Goal: Task Accomplishment & Management: Complete application form

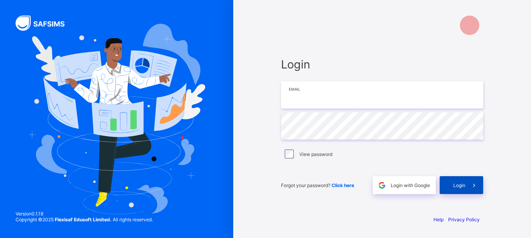
type input "**********"
click at [469, 185] on span at bounding box center [474, 185] width 18 height 18
type input "**********"
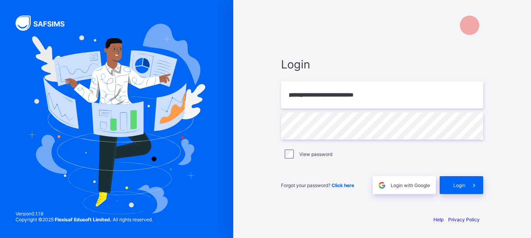
click at [469, 185] on span at bounding box center [474, 185] width 18 height 18
click at [458, 186] on div "Login" at bounding box center [462, 185] width 44 height 18
click at [458, 186] on span "Login" at bounding box center [459, 185] width 12 height 6
click at [457, 182] on div "Login" at bounding box center [462, 185] width 44 height 18
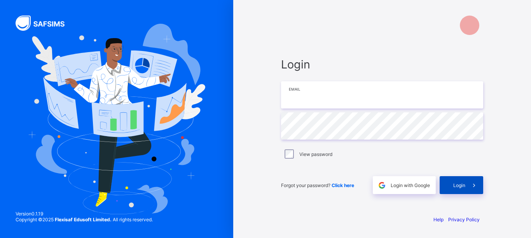
type input "**********"
click at [467, 183] on span at bounding box center [474, 185] width 18 height 18
type input "**********"
click at [455, 181] on div "Login" at bounding box center [462, 185] width 44 height 18
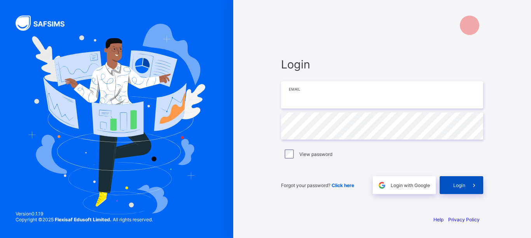
type input "**********"
click at [466, 180] on span at bounding box center [474, 185] width 18 height 18
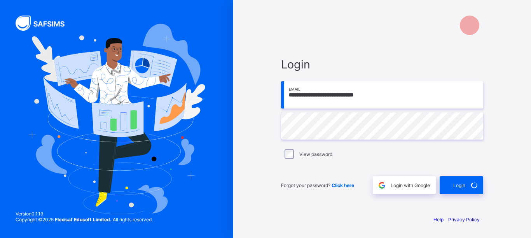
click at [466, 180] on div "Login" at bounding box center [462, 185] width 44 height 18
click at [466, 180] on span at bounding box center [474, 185] width 18 height 18
click at [459, 188] on div "Login" at bounding box center [462, 185] width 44 height 18
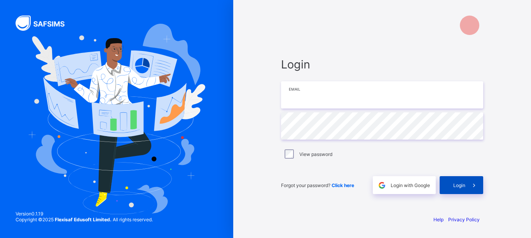
type input "**********"
click at [463, 186] on span "Login" at bounding box center [459, 185] width 12 height 6
type input "**********"
click at [467, 182] on span at bounding box center [474, 185] width 18 height 18
type input "**********"
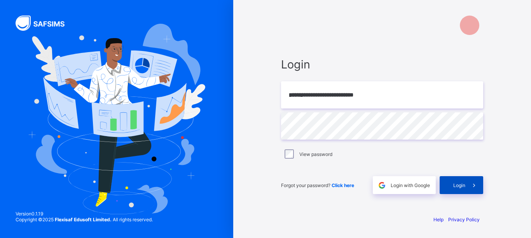
click at [463, 186] on span "Login" at bounding box center [459, 185] width 12 height 6
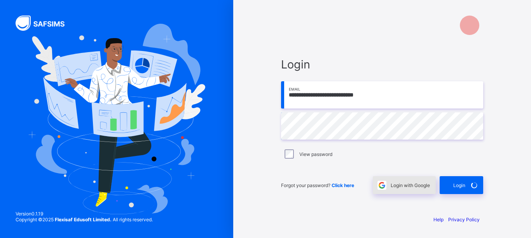
click at [406, 181] on div "Login with Google" at bounding box center [404, 185] width 63 height 18
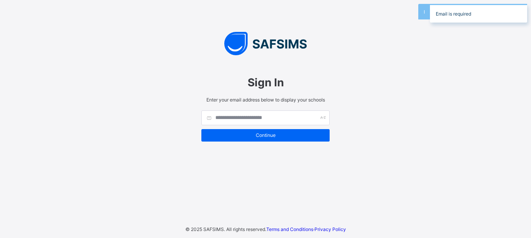
click at [256, 96] on div "Sign In" at bounding box center [265, 82] width 128 height 29
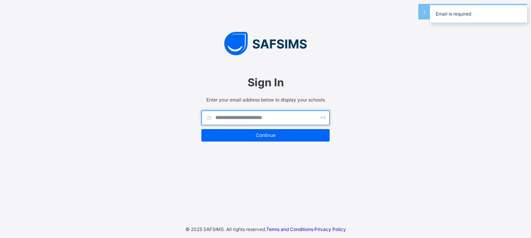
click at [253, 117] on input "text" at bounding box center [265, 117] width 128 height 15
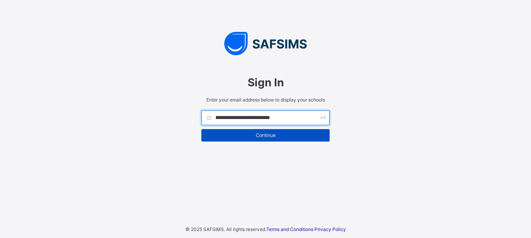
type input "**********"
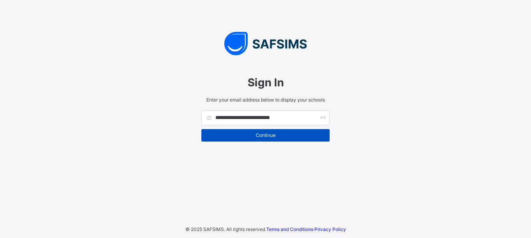
click at [266, 138] on span "Continue" at bounding box center [265, 135] width 117 height 6
click at [266, 138] on div "Continue" at bounding box center [265, 135] width 128 height 12
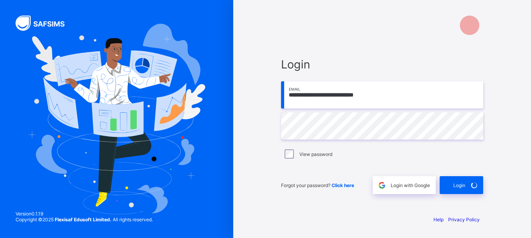
click at [467, 187] on div "Login" at bounding box center [462, 185] width 44 height 18
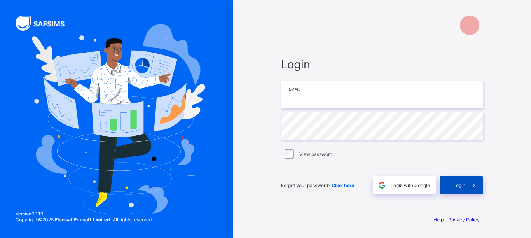
type input "**********"
click at [460, 182] on div "Login" at bounding box center [462, 185] width 44 height 18
type input "**********"
click at [473, 178] on span at bounding box center [474, 185] width 18 height 18
click at [460, 187] on span "Login" at bounding box center [459, 185] width 12 height 6
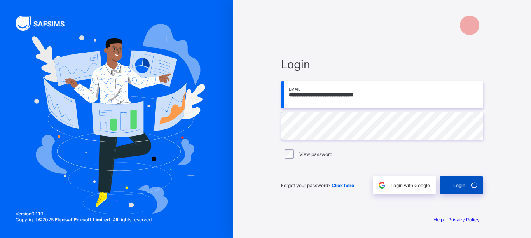
click at [460, 187] on div "Login" at bounding box center [462, 185] width 44 height 18
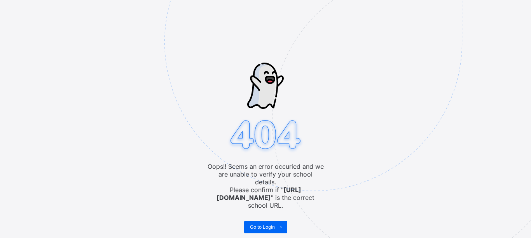
click at [262, 223] on img at bounding box center [366, 81] width 405 height 376
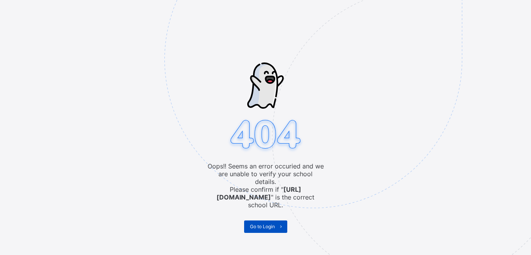
click at [268, 224] on span "Go to Login" at bounding box center [262, 227] width 25 height 6
click at [268, 220] on div "Oops!! Seems an error occuried and we are unable to verify your school details.…" at bounding box center [265, 127] width 531 height 255
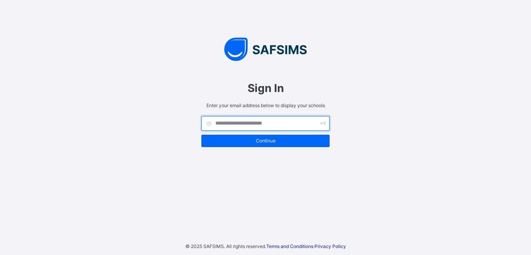
click at [279, 126] on input "text" at bounding box center [265, 123] width 128 height 15
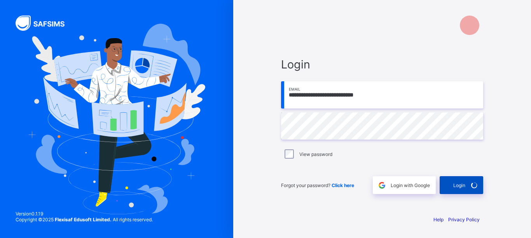
click at [463, 185] on div "Login" at bounding box center [462, 185] width 44 height 18
click at [459, 184] on span "Login" at bounding box center [459, 185] width 12 height 6
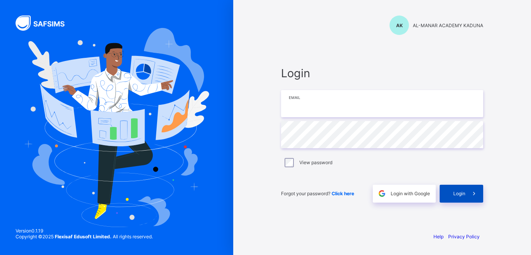
type input "**********"
click at [455, 197] on div "Login" at bounding box center [462, 194] width 44 height 18
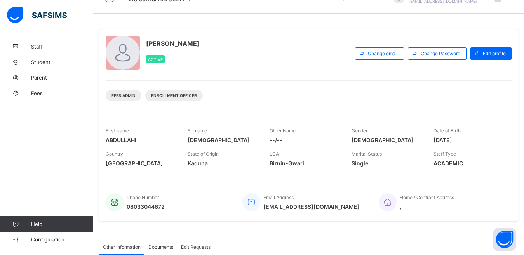
scroll to position [31, 0]
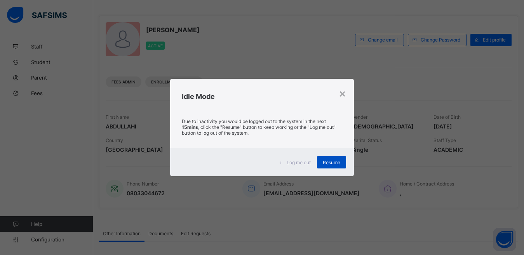
click at [330, 166] on div "Resume" at bounding box center [331, 162] width 29 height 12
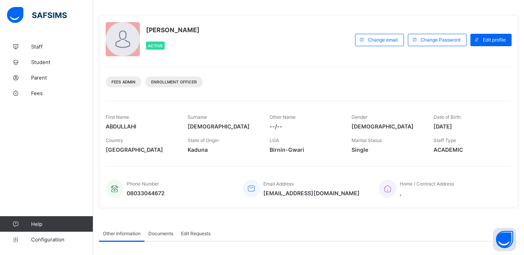
scroll to position [23, 0]
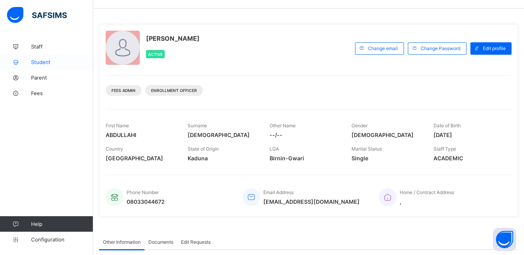
click at [49, 61] on span "Student" at bounding box center [62, 62] width 62 height 6
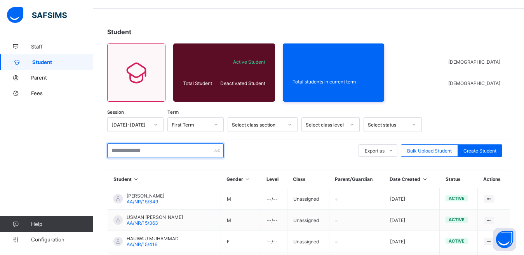
click at [144, 151] on input "text" at bounding box center [165, 150] width 117 height 15
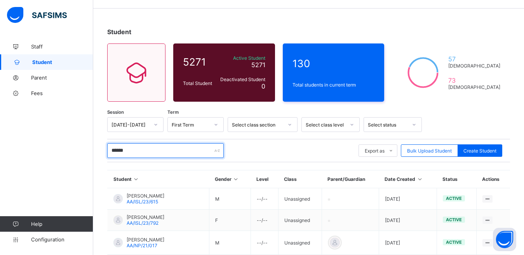
click at [140, 153] on input "******" at bounding box center [165, 150] width 117 height 15
type input "*"
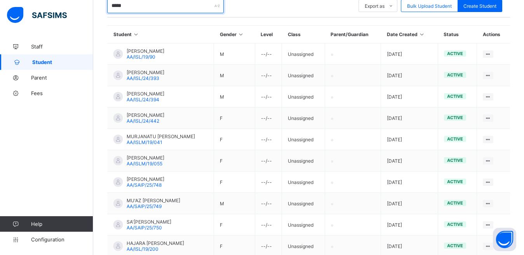
scroll to position [166, 0]
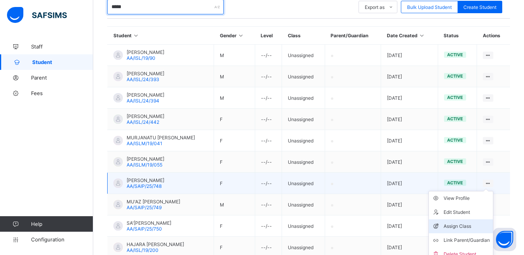
type input "*****"
click at [471, 225] on div "Assign Class" at bounding box center [467, 227] width 46 height 8
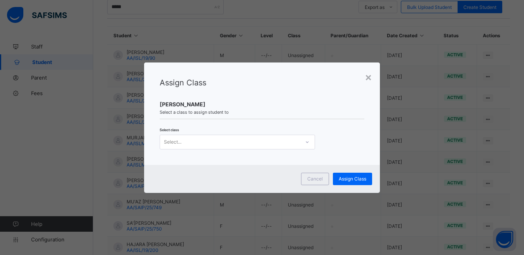
click at [278, 122] on div "Assign Class [PERSON_NAME] Select a class to assign student to Select class Sel…" at bounding box center [262, 114] width 236 height 103
click at [271, 144] on div "Select..." at bounding box center [230, 142] width 140 height 11
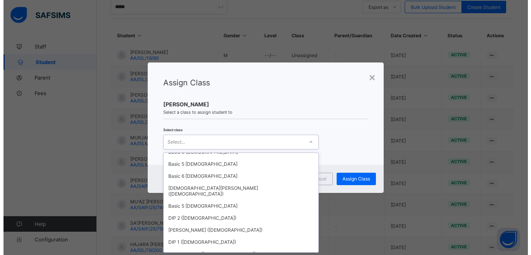
scroll to position [697, 0]
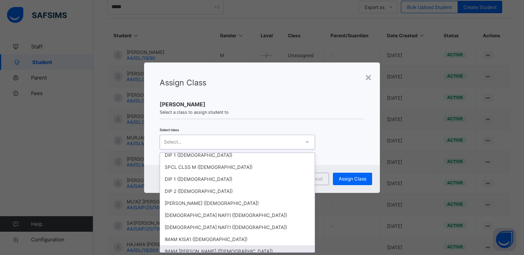
click at [225, 246] on div "IMAM [PERSON_NAME] ([DEMOGRAPHIC_DATA])" at bounding box center [237, 252] width 155 height 12
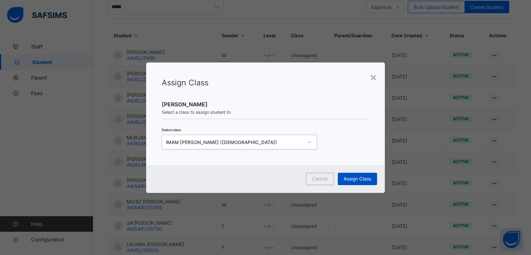
click at [354, 179] on span "Assign Class" at bounding box center [358, 179] width 28 height 6
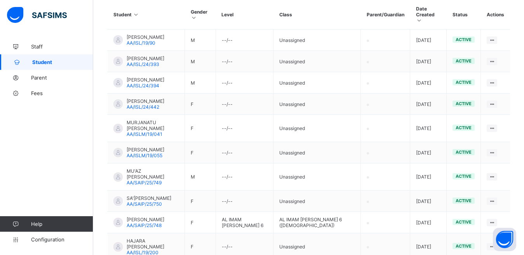
scroll to position [239, 0]
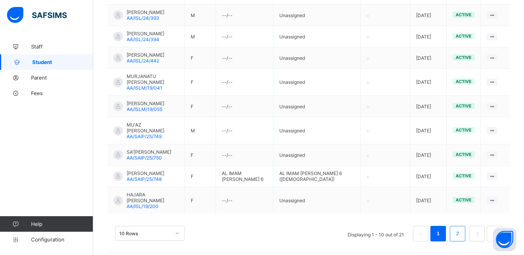
click at [461, 230] on link "2" at bounding box center [457, 234] width 7 height 10
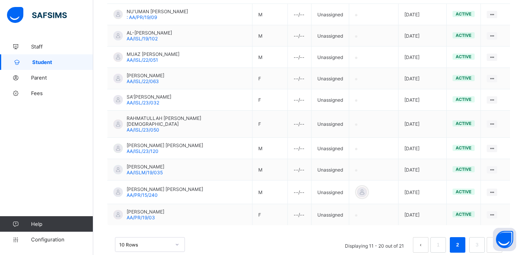
scroll to position [218, 0]
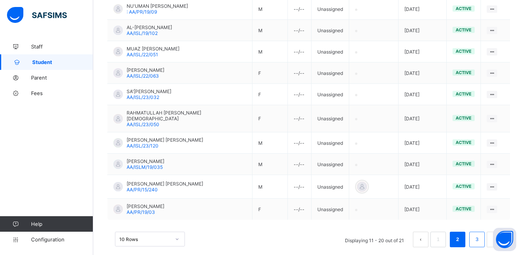
click at [481, 235] on link "3" at bounding box center [476, 240] width 7 height 10
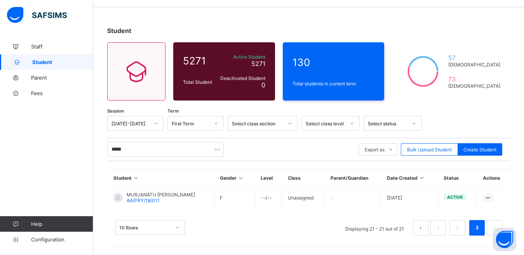
scroll to position [24, 0]
click at [461, 226] on link "2" at bounding box center [457, 228] width 7 height 10
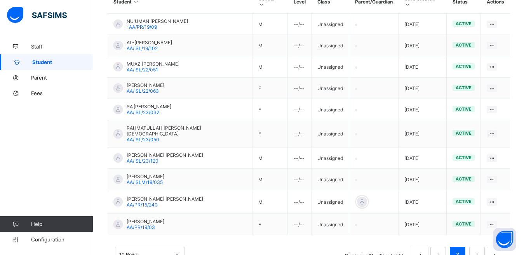
scroll to position [218, 0]
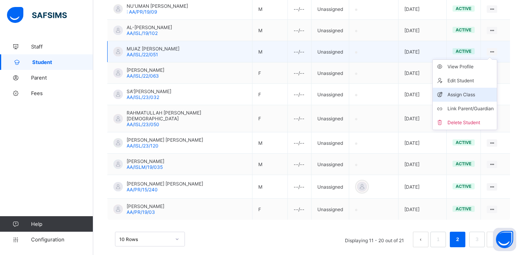
click at [473, 91] on div "Assign Class" at bounding box center [471, 95] width 46 height 8
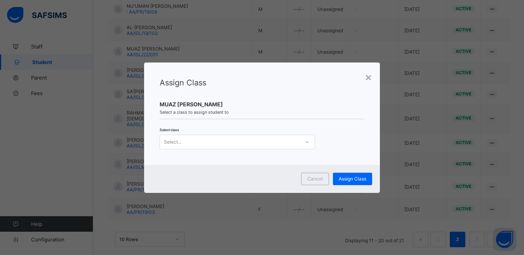
click at [279, 145] on div "Select..." at bounding box center [230, 142] width 140 height 11
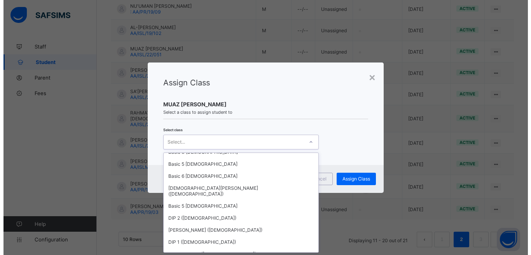
scroll to position [697, 0]
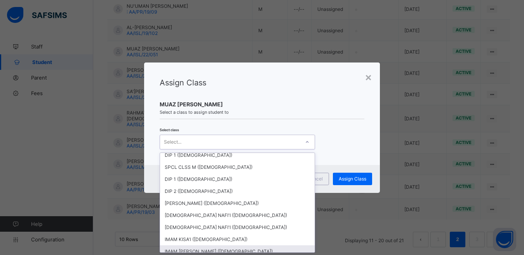
click at [227, 246] on div "IMAM [PERSON_NAME] ([DEMOGRAPHIC_DATA])" at bounding box center [237, 252] width 155 height 12
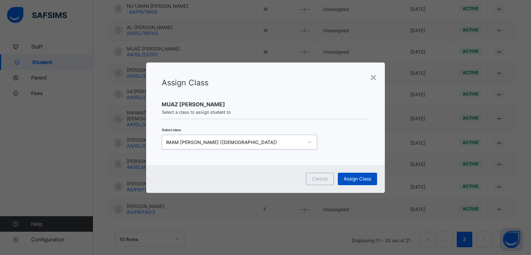
click at [350, 180] on span "Assign Class" at bounding box center [358, 179] width 28 height 6
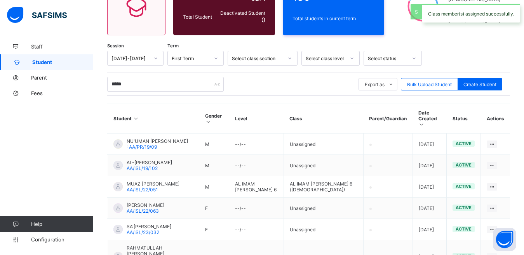
scroll to position [218, 0]
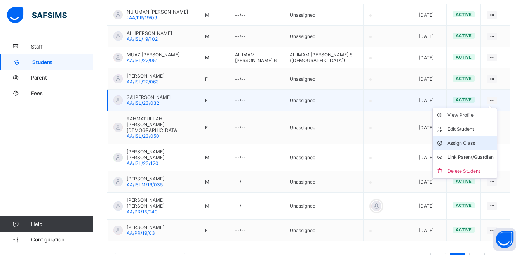
click at [478, 140] on div "Assign Class" at bounding box center [471, 144] width 46 height 8
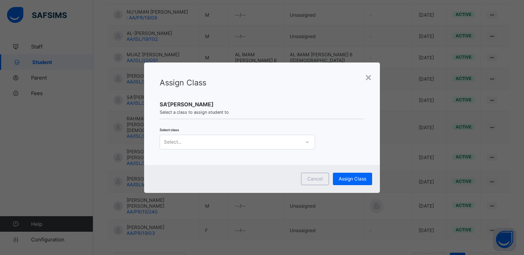
click at [276, 141] on div "Select..." at bounding box center [230, 142] width 140 height 11
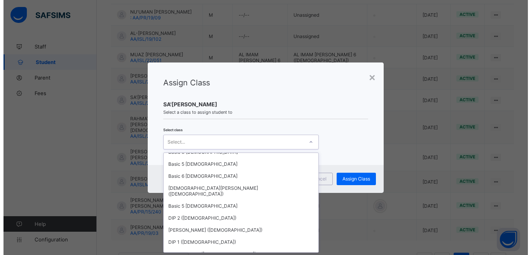
scroll to position [697, 0]
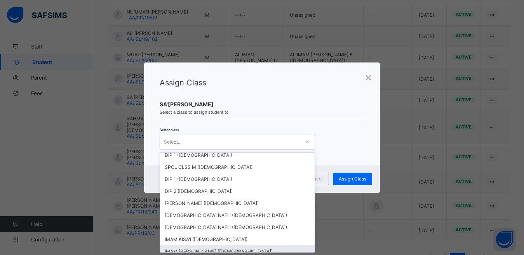
click at [253, 246] on div "IMAM [PERSON_NAME] ([DEMOGRAPHIC_DATA])" at bounding box center [237, 252] width 155 height 12
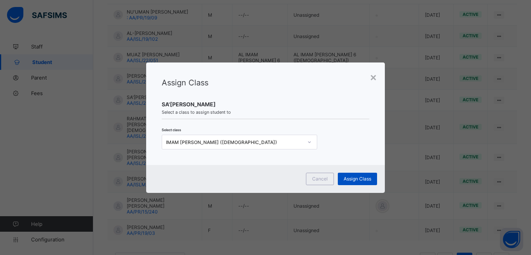
click at [355, 179] on span "Assign Class" at bounding box center [358, 179] width 28 height 6
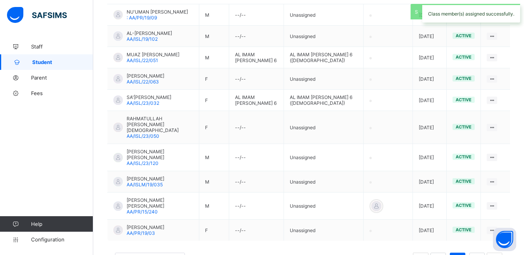
scroll to position [0, 0]
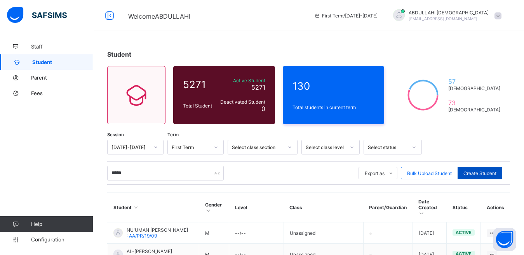
click at [484, 174] on span "Create Student" at bounding box center [480, 174] width 33 height 6
select select "**"
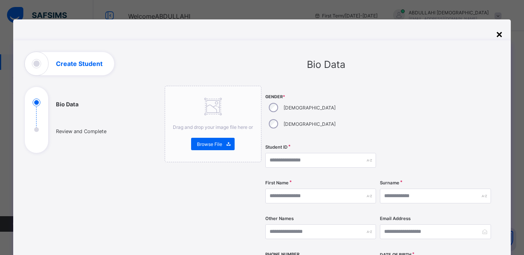
click at [497, 32] on div "×" at bounding box center [499, 33] width 7 height 13
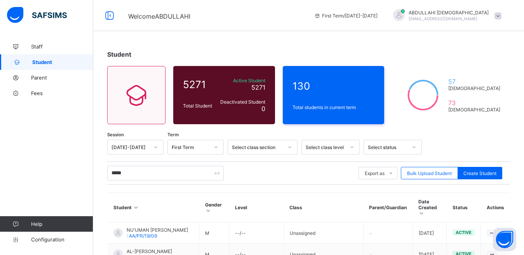
click at [332, 146] on div "Select class level" at bounding box center [326, 148] width 40 height 6
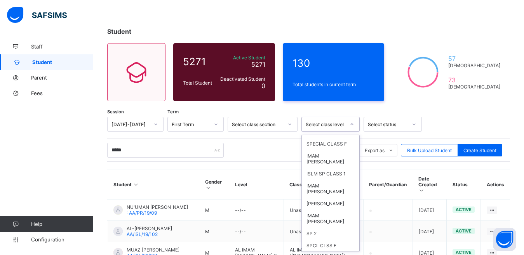
scroll to position [906, 0]
click at [343, 198] on div "IMAM [PERSON_NAME]" at bounding box center [331, 189] width 58 height 18
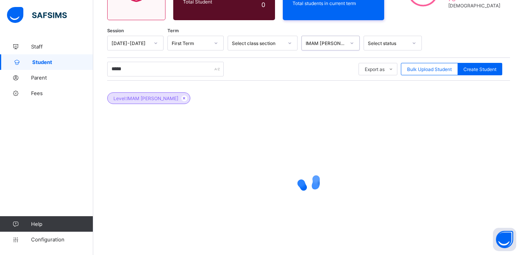
scroll to position [105, 0]
click at [214, 44] on icon at bounding box center [216, 43] width 5 height 8
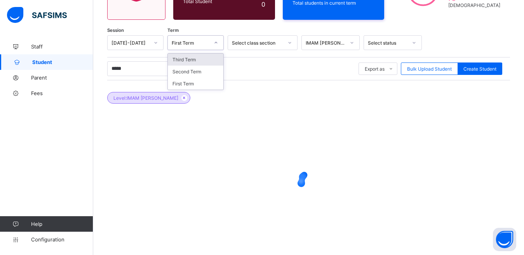
click at [214, 44] on icon at bounding box center [216, 43] width 5 height 8
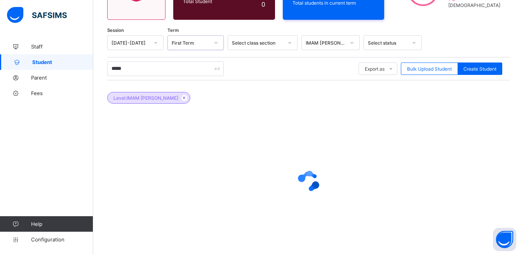
click at [258, 45] on div "Select class section" at bounding box center [257, 43] width 51 height 6
click at [388, 45] on div "Select status" at bounding box center [388, 43] width 40 height 6
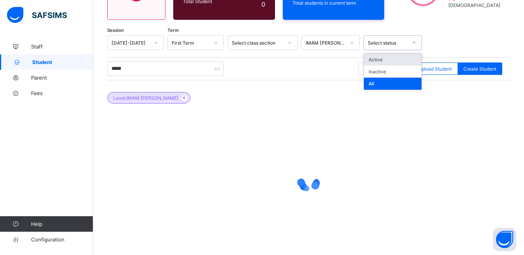
click at [384, 62] on div "Active" at bounding box center [393, 60] width 58 height 12
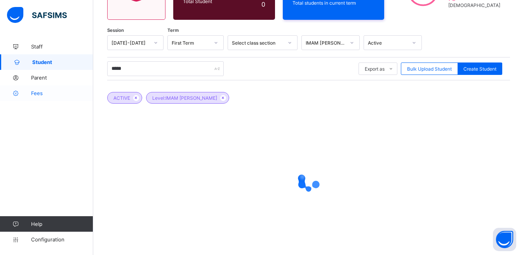
click at [61, 90] on span "Fees" at bounding box center [62, 93] width 62 height 6
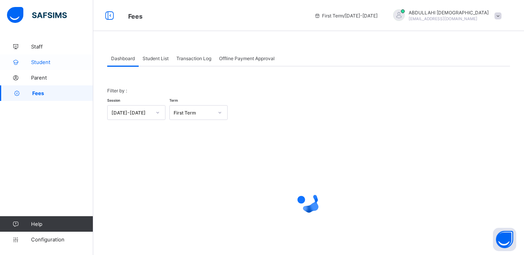
click at [56, 63] on span "Student" at bounding box center [62, 62] width 62 height 6
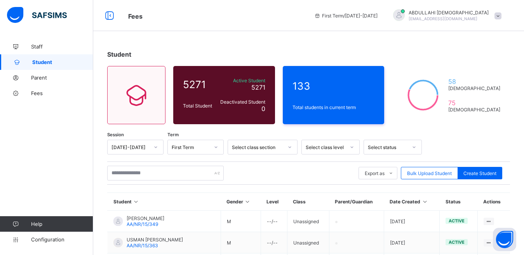
click at [339, 148] on div "Select class level" at bounding box center [323, 147] width 43 height 11
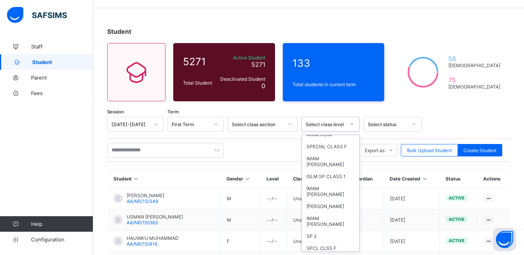
scroll to position [906, 0]
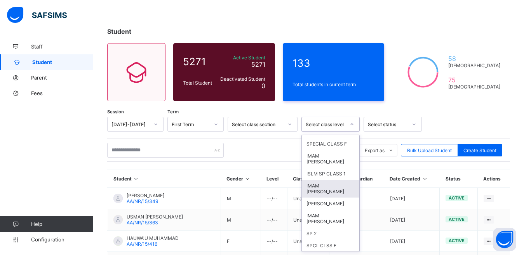
click at [336, 196] on div "IMAM [PERSON_NAME]" at bounding box center [331, 189] width 58 height 18
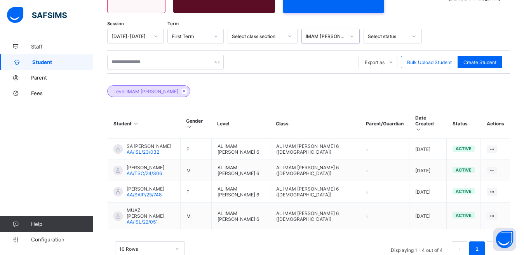
scroll to position [113, 0]
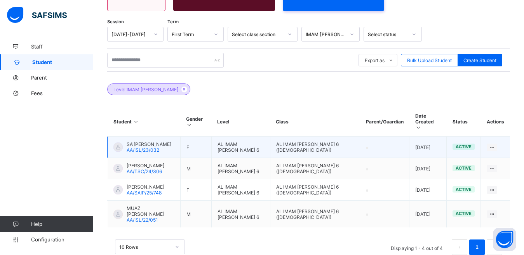
click at [134, 146] on span "SA'[PERSON_NAME]" at bounding box center [149, 144] width 45 height 6
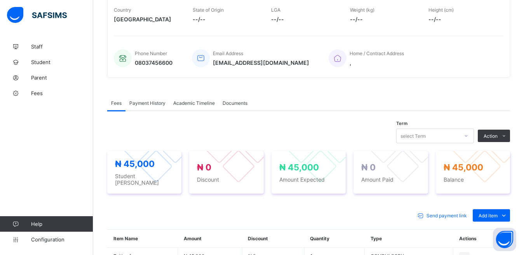
scroll to position [182, 0]
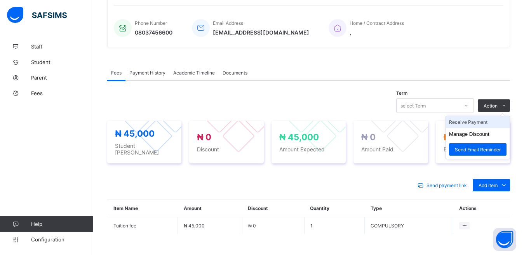
click at [495, 122] on li "Receive Payment" at bounding box center [478, 122] width 64 height 12
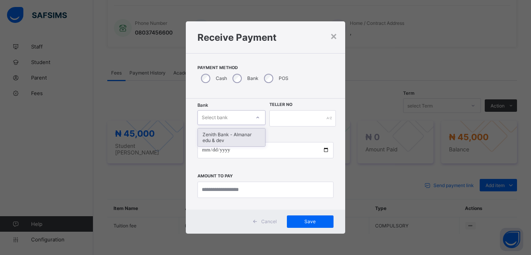
click at [241, 119] on div "Select bank" at bounding box center [224, 117] width 52 height 11
click at [241, 133] on div "Zenith Bank - Almanar edu & dev" at bounding box center [231, 138] width 67 height 18
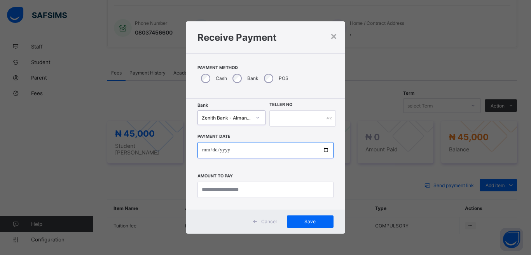
click at [326, 150] on input "date" at bounding box center [265, 150] width 136 height 16
type input "**********"
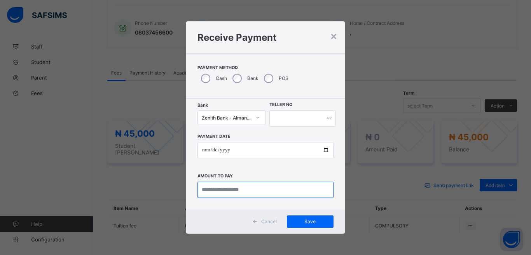
click at [236, 187] on input "currency" at bounding box center [265, 190] width 136 height 16
type input "********"
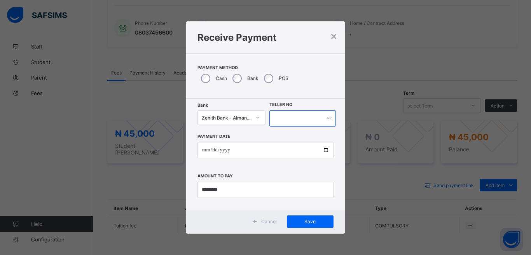
click at [291, 117] on input "text" at bounding box center [302, 118] width 66 height 16
type input "*******"
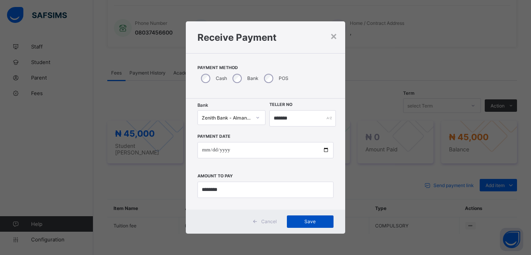
click at [317, 227] on div "Save" at bounding box center [310, 222] width 47 height 12
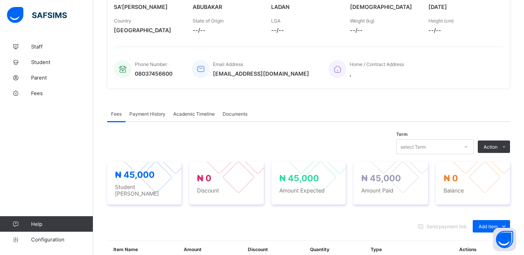
scroll to position [51, 0]
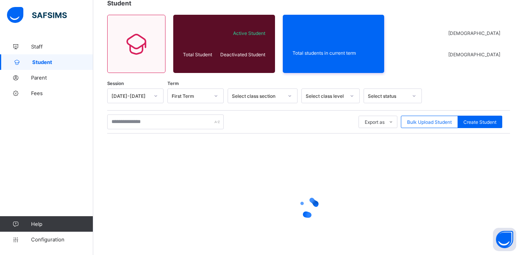
scroll to position [89, 0]
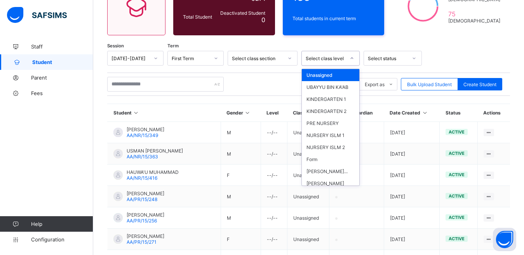
click at [340, 58] on div "Select class level" at bounding box center [326, 59] width 40 height 6
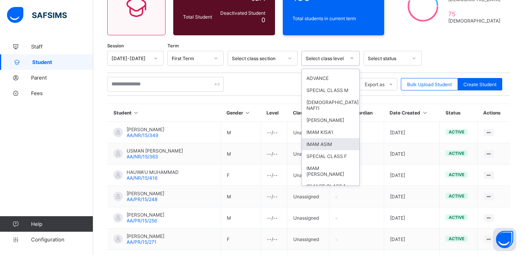
scroll to position [906, 0]
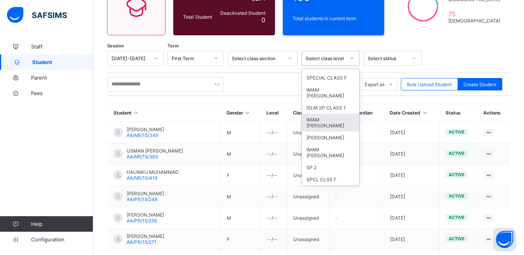
click at [335, 132] on div "IMAM [PERSON_NAME]" at bounding box center [331, 123] width 58 height 18
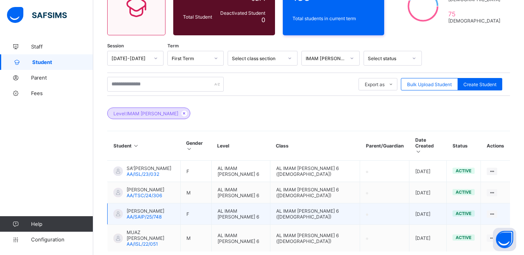
click at [135, 214] on span "[PERSON_NAME]" at bounding box center [146, 211] width 38 height 6
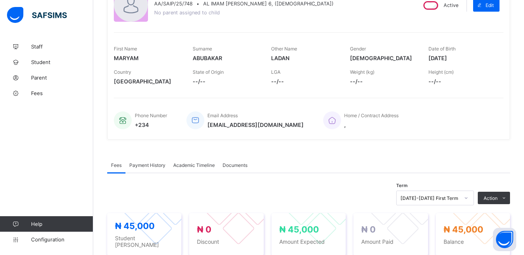
scroll to position [110, 0]
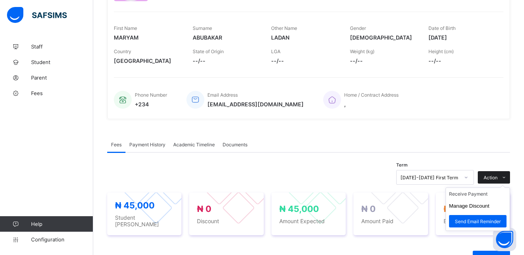
click at [498, 180] on span "Action" at bounding box center [491, 178] width 14 height 6
click at [485, 195] on li "Receive Payment" at bounding box center [478, 194] width 64 height 12
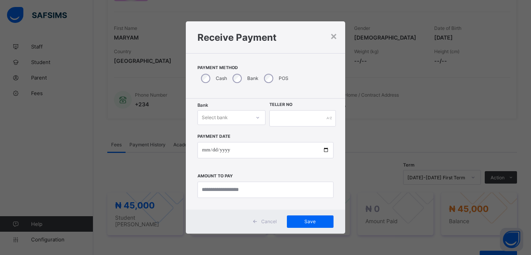
click at [236, 116] on div "Select bank" at bounding box center [224, 117] width 52 height 11
click at [239, 136] on div "Zenith Bank - Almanar edu & dev" at bounding box center [231, 138] width 67 height 18
click at [298, 121] on input "text" at bounding box center [302, 118] width 66 height 16
type input "*******"
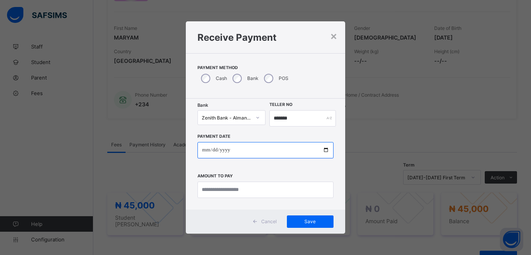
click at [326, 148] on input "date" at bounding box center [265, 150] width 136 height 16
type input "**********"
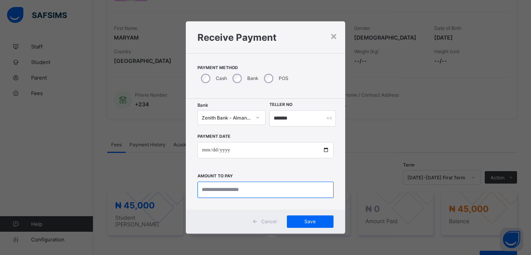
click at [273, 187] on input "currency" at bounding box center [265, 190] width 136 height 16
type input "********"
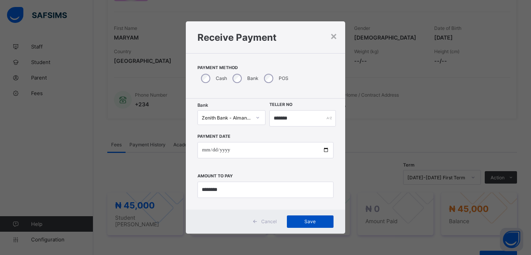
click at [314, 223] on span "Save" at bounding box center [310, 222] width 35 height 6
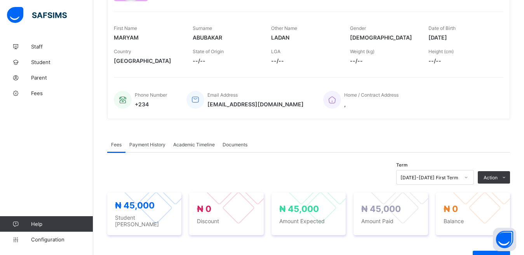
scroll to position [29, 0]
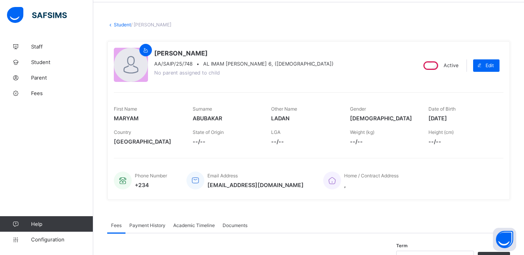
click at [143, 63] on div at bounding box center [131, 65] width 34 height 34
click at [120, 24] on link "Student" at bounding box center [122, 25] width 17 height 6
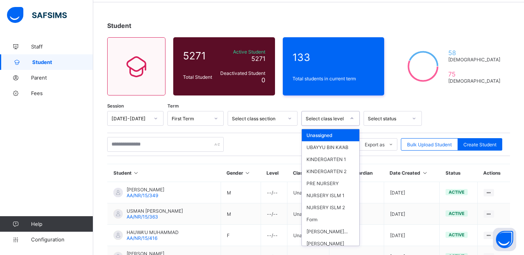
click at [322, 116] on div "Select class level" at bounding box center [326, 119] width 40 height 6
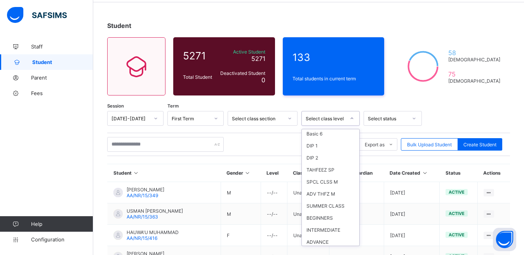
scroll to position [906, 0]
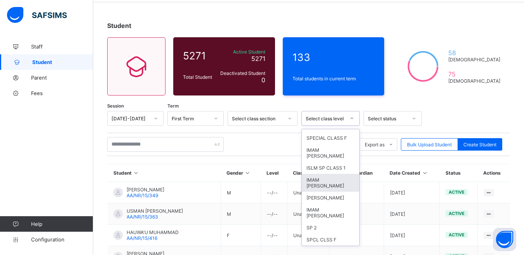
click at [337, 191] on div "IMAM [PERSON_NAME]" at bounding box center [331, 183] width 58 height 18
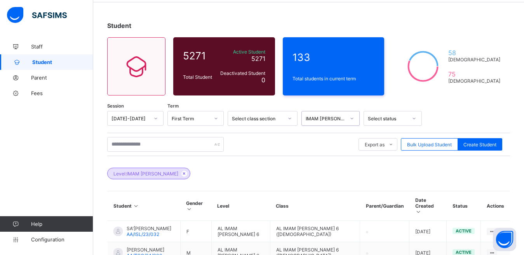
scroll to position [121, 0]
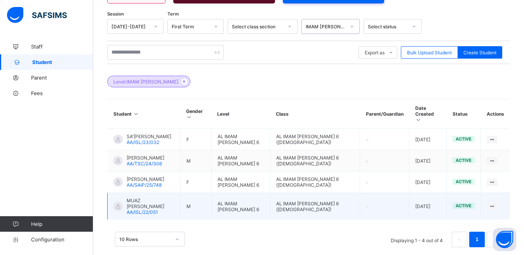
click at [157, 207] on span "MUAZ [PERSON_NAME]" at bounding box center [151, 204] width 48 height 12
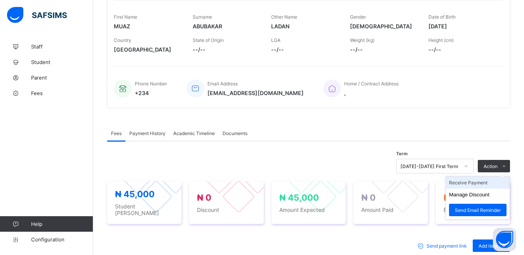
click at [486, 183] on li "Receive Payment" at bounding box center [478, 183] width 64 height 12
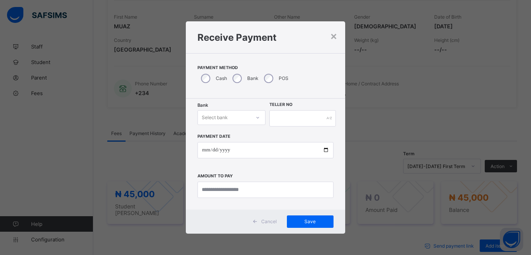
click at [249, 122] on div "Select bank" at bounding box center [224, 117] width 52 height 11
click at [244, 137] on div "Zenith Bank - Almanar edu & dev" at bounding box center [231, 138] width 67 height 18
click at [259, 150] on input "date" at bounding box center [265, 150] width 136 height 16
click at [325, 150] on input "date" at bounding box center [265, 150] width 136 height 16
type input "**********"
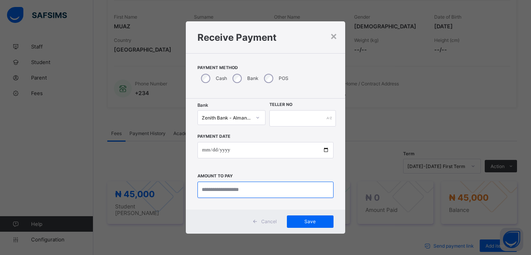
click at [243, 192] on input "currency" at bounding box center [265, 190] width 136 height 16
type input "********"
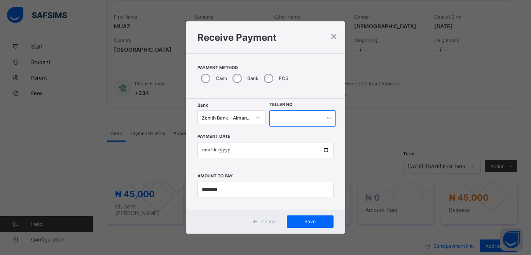
click at [309, 117] on input "text" at bounding box center [302, 118] width 66 height 16
type input "*******"
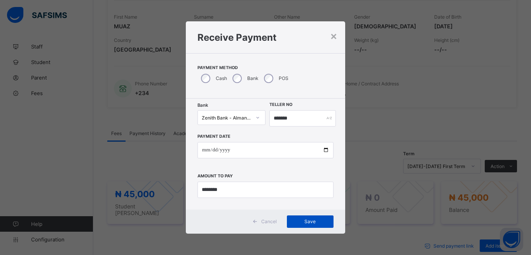
click at [313, 220] on span "Save" at bounding box center [310, 222] width 35 height 6
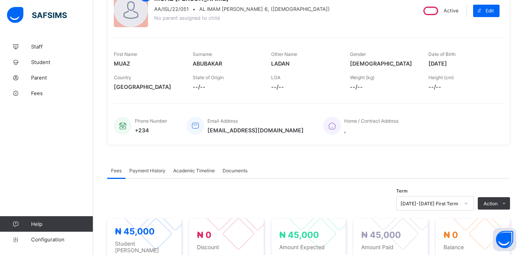
scroll to position [74, 0]
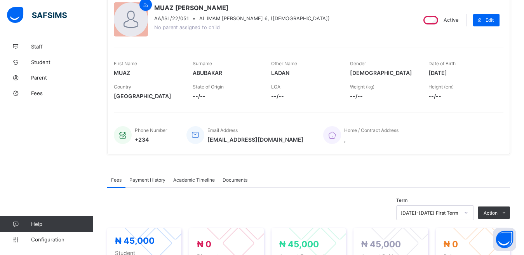
click at [147, 179] on span "Payment History" at bounding box center [147, 180] width 36 height 6
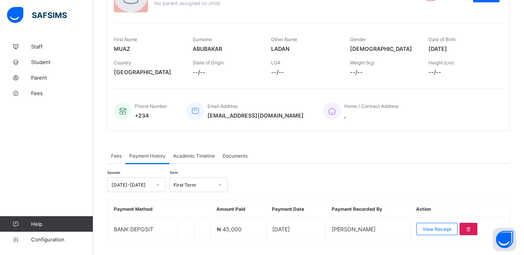
scroll to position [58, 0]
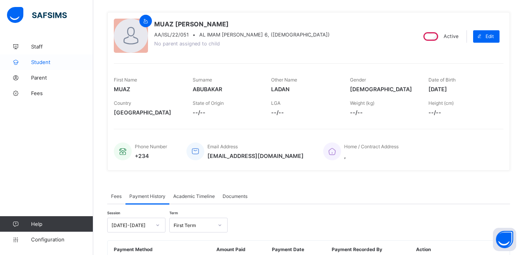
click at [36, 63] on span "Student" at bounding box center [62, 62] width 62 height 6
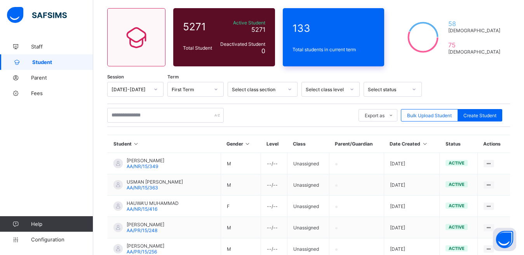
click at [339, 56] on div "133 Total students in current term" at bounding box center [334, 37] width 102 height 58
click at [374, 90] on div "Select status" at bounding box center [388, 90] width 40 height 6
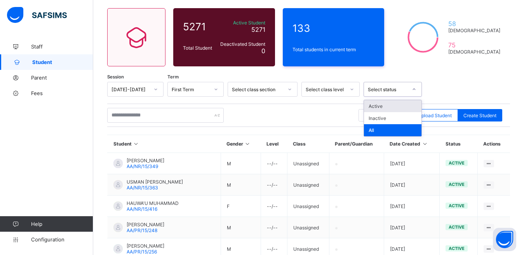
click at [375, 105] on div "Active" at bounding box center [393, 106] width 58 height 12
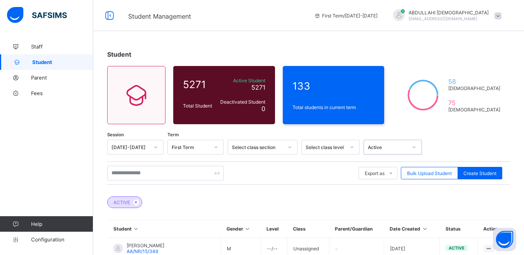
click at [387, 150] on div "Active" at bounding box center [385, 147] width 43 height 11
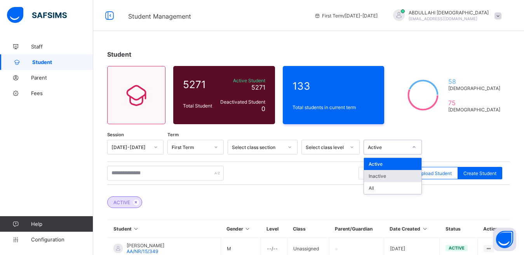
click at [385, 176] on div "Inactive" at bounding box center [393, 176] width 58 height 12
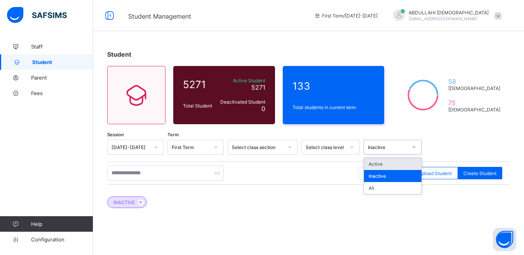
click at [394, 149] on div "Inactive" at bounding box center [388, 148] width 40 height 6
click at [389, 165] on div "Active" at bounding box center [393, 164] width 58 height 12
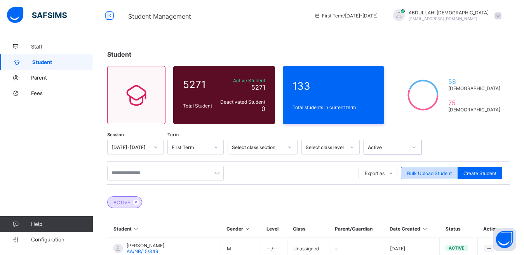
click at [432, 174] on span "Bulk Upload Student" at bounding box center [429, 174] width 45 height 6
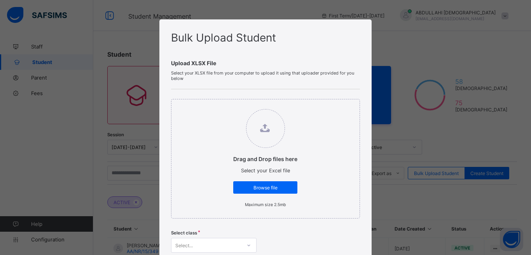
scroll to position [53, 0]
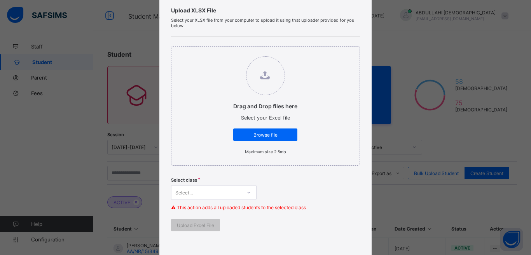
click at [195, 193] on div "Select..." at bounding box center [214, 192] width 86 height 15
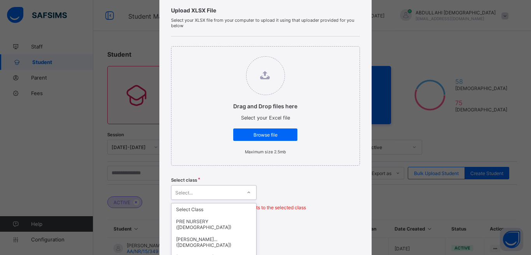
scroll to position [121, 0]
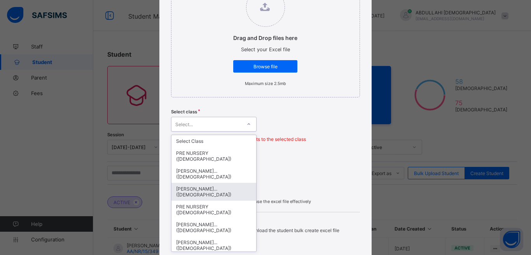
click at [211, 183] on div "[PERSON_NAME]... ([DEMOGRAPHIC_DATA])" at bounding box center [213, 192] width 85 height 18
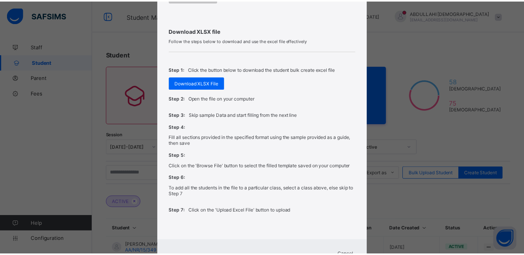
scroll to position [316, 0]
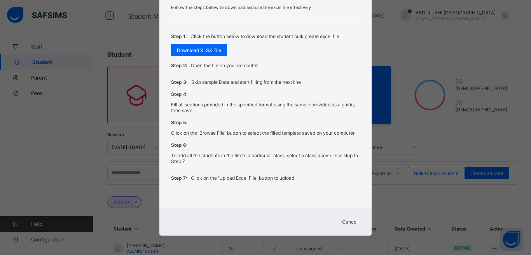
click at [348, 223] on span "Cancel" at bounding box center [350, 222] width 16 height 6
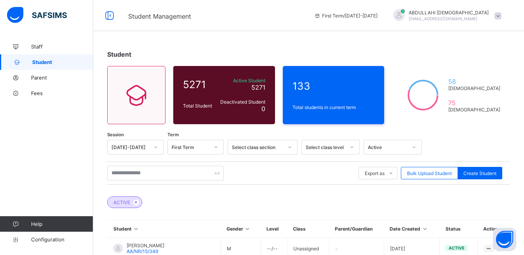
click at [318, 146] on div "Select class level" at bounding box center [326, 148] width 40 height 6
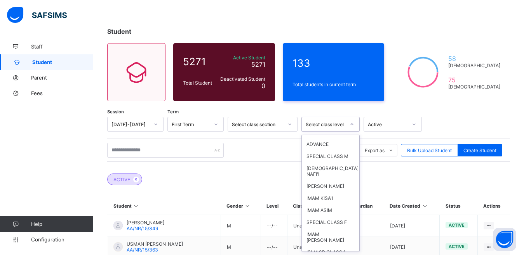
scroll to position [906, 0]
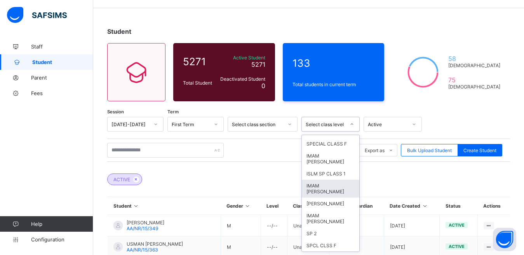
click at [337, 198] on div "IMAM [PERSON_NAME]" at bounding box center [331, 189] width 58 height 18
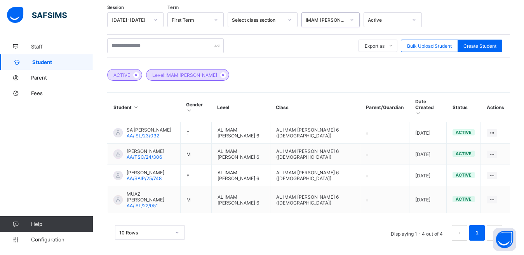
scroll to position [133, 0]
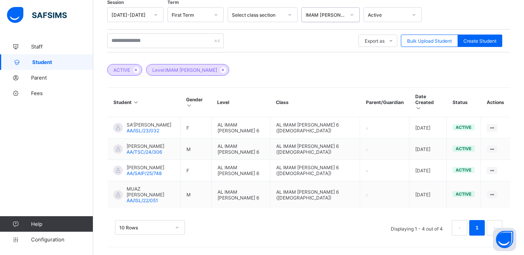
click at [132, 226] on div "10 Rows" at bounding box center [150, 227] width 70 height 15
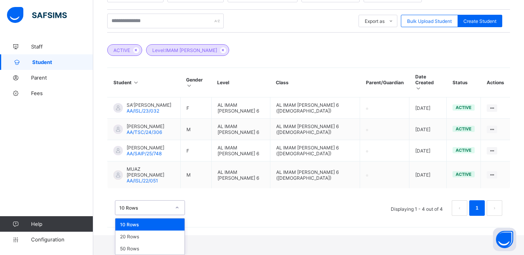
click at [132, 226] on div "10 Rows" at bounding box center [149, 225] width 69 height 12
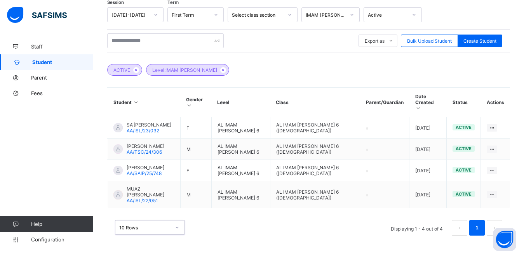
scroll to position [133, 0]
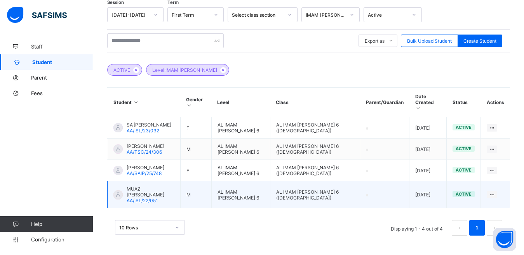
click at [472, 197] on span "active" at bounding box center [464, 194] width 16 height 5
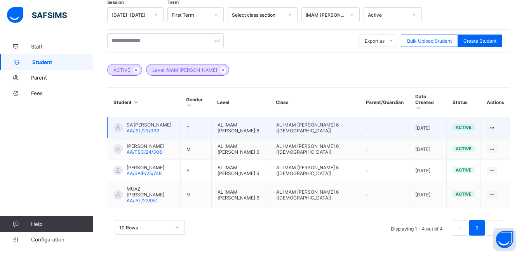
click at [149, 125] on span "SA'[PERSON_NAME]" at bounding box center [149, 125] width 45 height 6
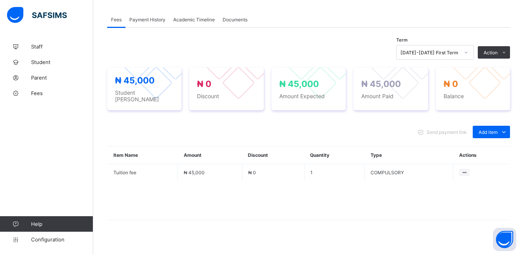
scroll to position [239, 0]
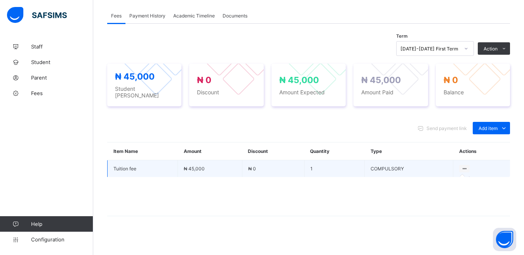
click at [468, 166] on icon at bounding box center [464, 169] width 7 height 6
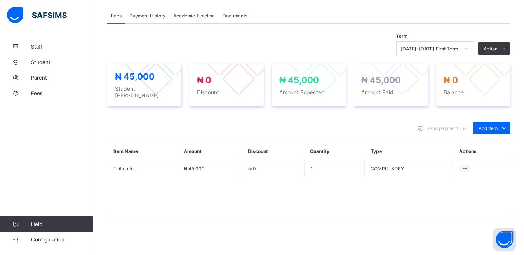
click at [479, 147] on th "Actions" at bounding box center [482, 152] width 57 height 18
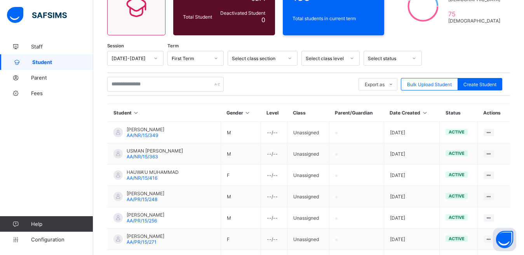
scroll to position [216, 0]
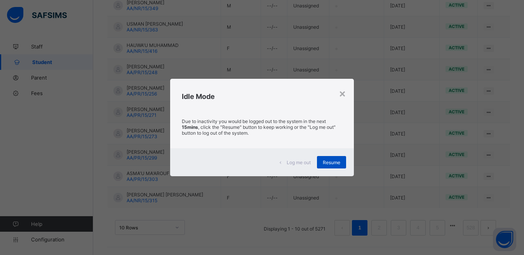
click at [333, 161] on span "Resume" at bounding box center [331, 163] width 17 height 6
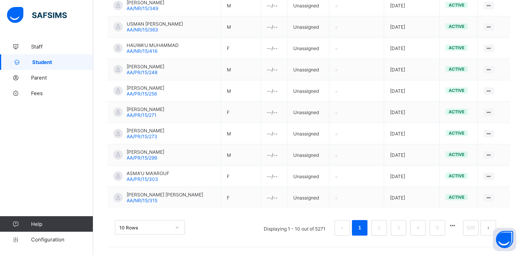
scroll to position [0, 0]
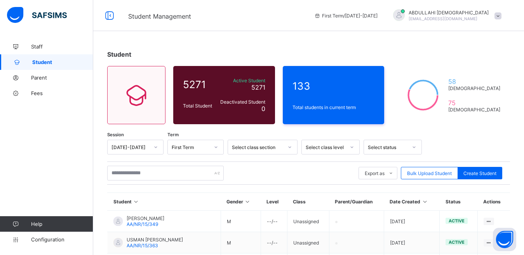
click at [44, 60] on span "Student" at bounding box center [62, 62] width 61 height 6
click at [492, 172] on span "Create Student" at bounding box center [480, 174] width 33 height 6
select select "**"
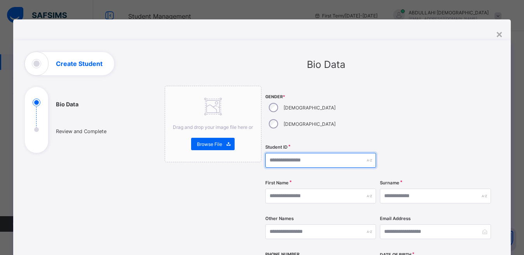
click at [303, 153] on input "text" at bounding box center [320, 160] width 111 height 15
type input "**********"
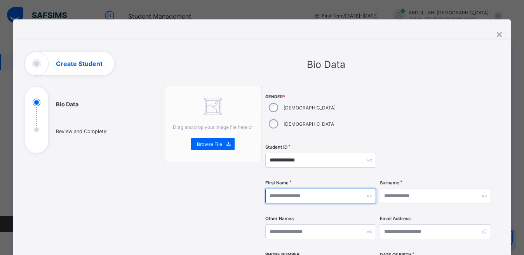
click at [295, 189] on input "text" at bounding box center [320, 196] width 111 height 15
type input "*****"
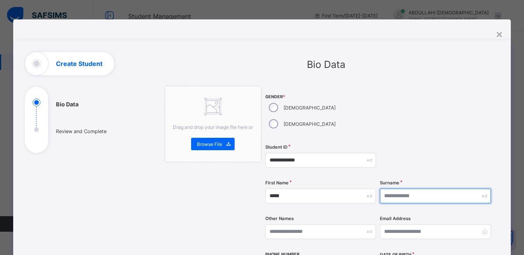
click at [400, 189] on input "text" at bounding box center [435, 196] width 111 height 15
type input "*****"
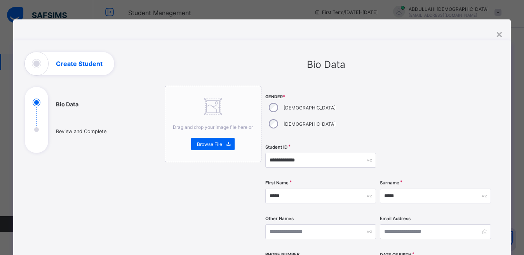
scroll to position [223, 0]
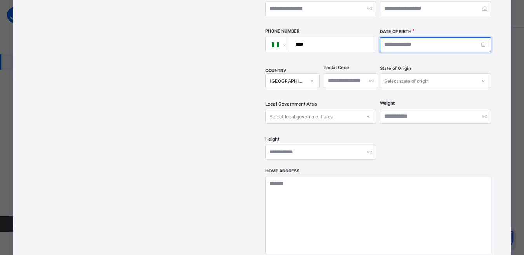
click at [461, 37] on input at bounding box center [435, 44] width 111 height 15
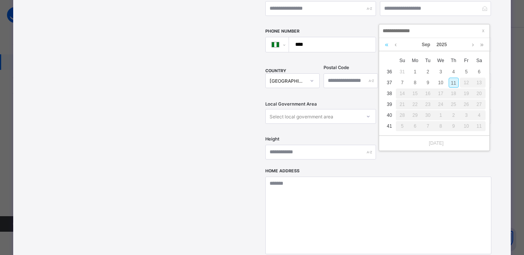
click at [386, 46] on link at bounding box center [386, 44] width 7 height 13
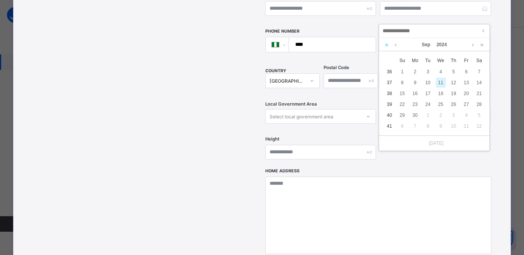
click at [386, 46] on link at bounding box center [386, 44] width 7 height 13
click at [442, 115] on div "28" at bounding box center [441, 115] width 10 height 10
type input "**********"
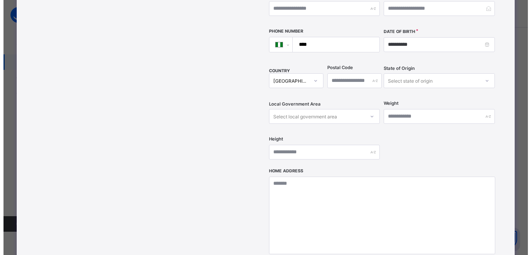
scroll to position [313, 0]
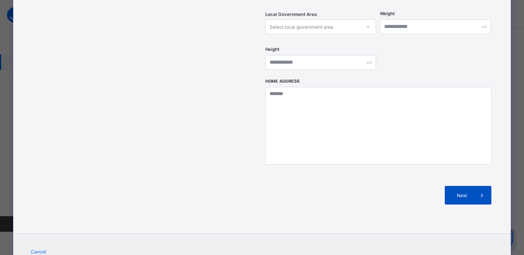
click at [473, 193] on span "Next" at bounding box center [462, 196] width 22 height 6
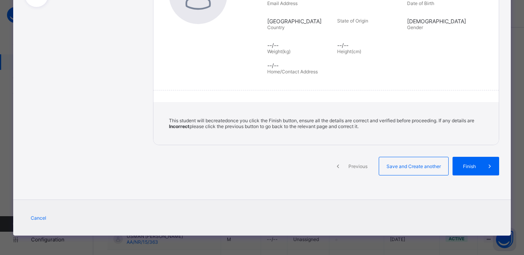
scroll to position [146, 0]
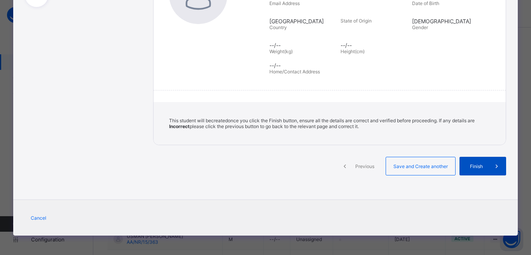
click at [484, 166] on span "Finish" at bounding box center [476, 167] width 22 height 6
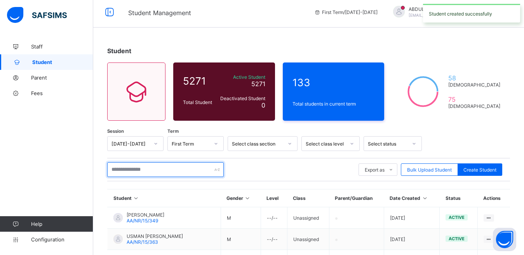
click at [169, 170] on input "text" at bounding box center [165, 169] width 117 height 15
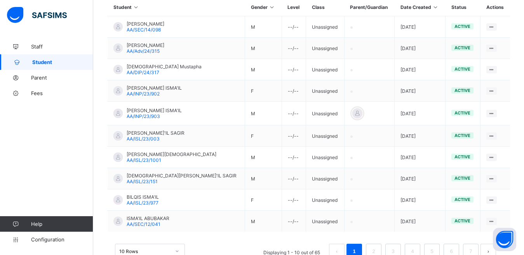
scroll to position [194, 0]
type input "*****"
click at [377, 250] on link "2" at bounding box center [373, 253] width 7 height 10
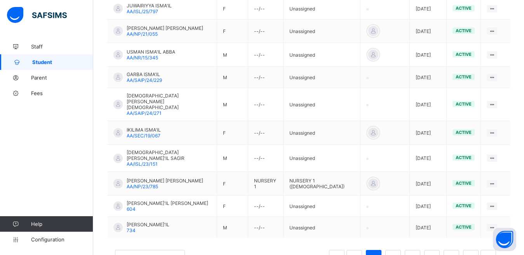
scroll to position [225, 0]
click at [397, 252] on link "3" at bounding box center [392, 257] width 7 height 10
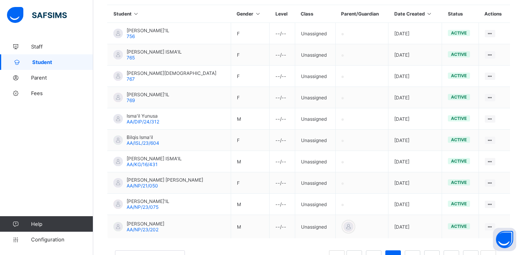
scroll to position [218, 0]
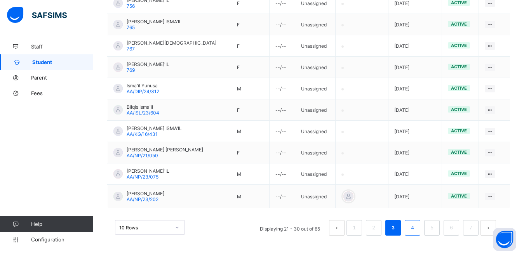
click at [416, 233] on link "4" at bounding box center [412, 228] width 7 height 10
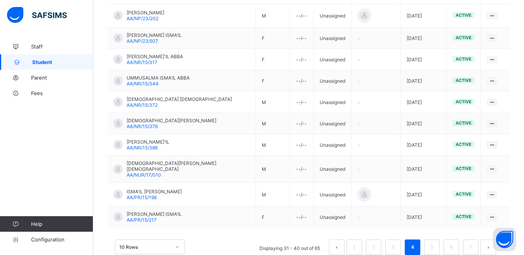
scroll to position [221, 0]
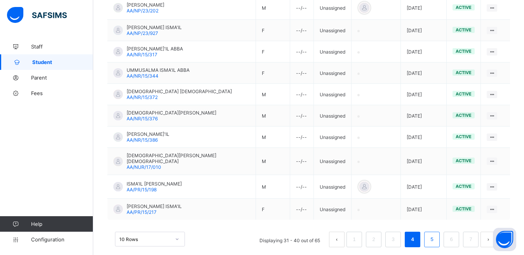
click at [436, 235] on link "5" at bounding box center [431, 240] width 7 height 10
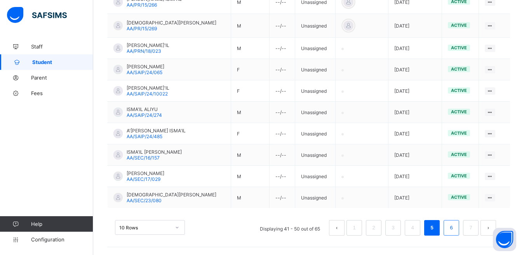
click at [455, 225] on link "6" at bounding box center [451, 228] width 7 height 10
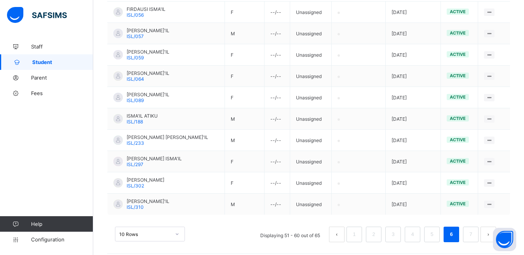
scroll to position [216, 0]
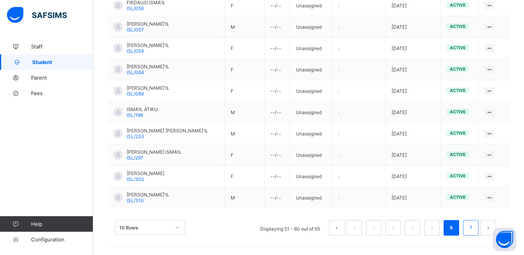
click at [475, 231] on link "7" at bounding box center [470, 228] width 7 height 10
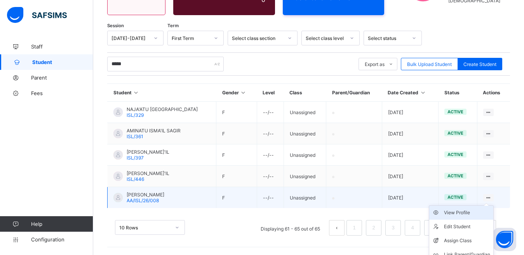
scroll to position [130, 0]
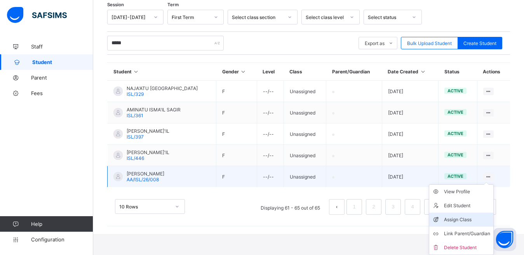
click at [467, 222] on div "Assign Class" at bounding box center [467, 220] width 46 height 8
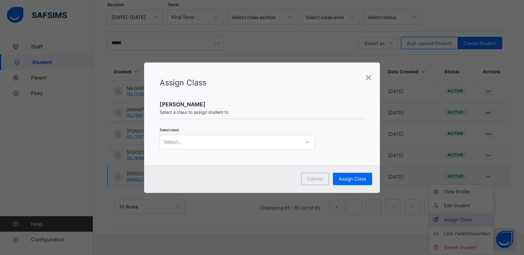
scroll to position [109, 0]
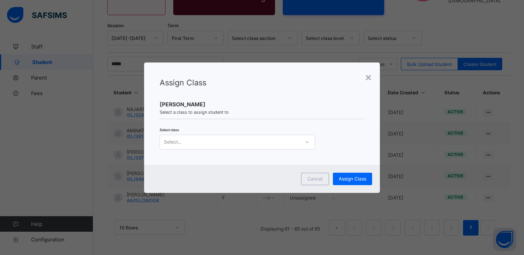
click at [253, 144] on div "Select..." at bounding box center [230, 142] width 140 height 11
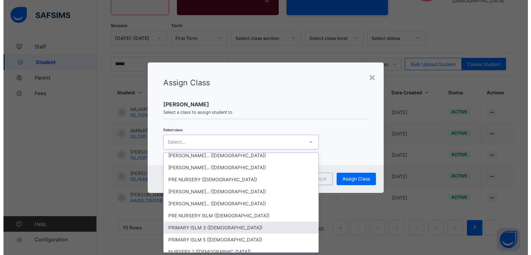
scroll to position [31, 0]
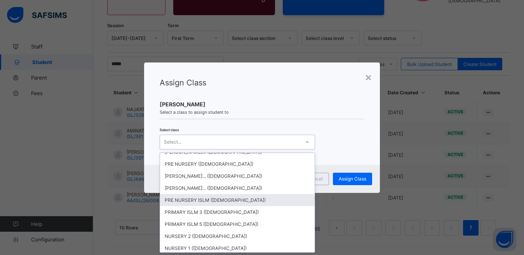
click at [244, 198] on div "PRE NURSERY ISLM ([DEMOGRAPHIC_DATA])" at bounding box center [237, 200] width 155 height 12
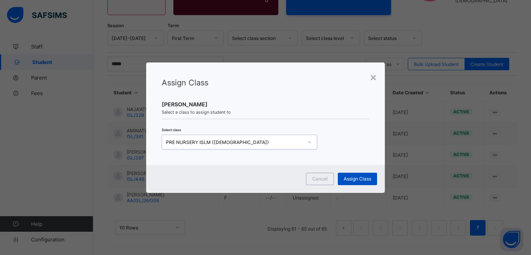
click at [356, 176] on span "Assign Class" at bounding box center [358, 179] width 28 height 6
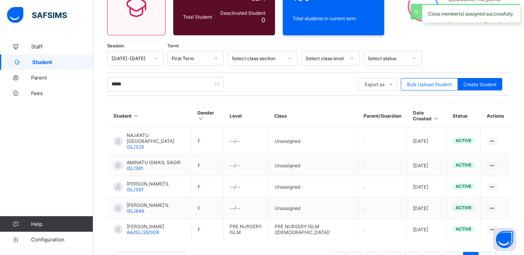
scroll to position [109, 0]
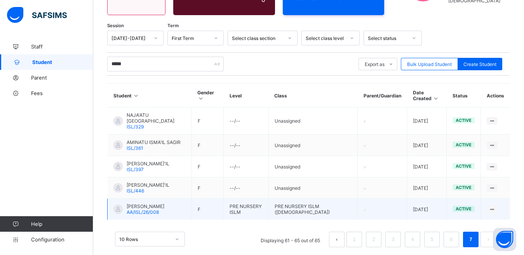
click at [118, 205] on div at bounding box center [117, 209] width 9 height 9
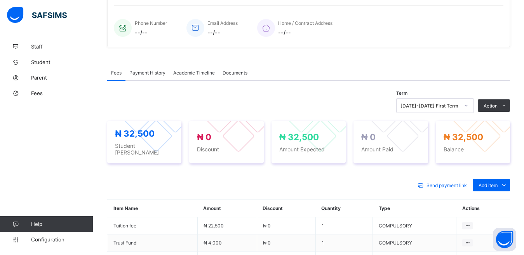
scroll to position [215, 0]
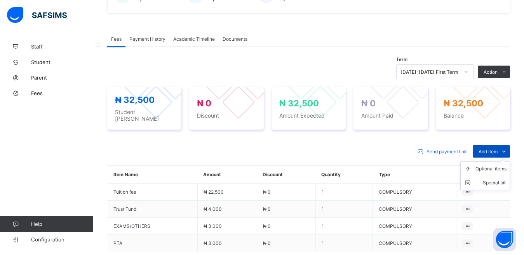
click at [499, 145] on div "Add item" at bounding box center [491, 151] width 37 height 12
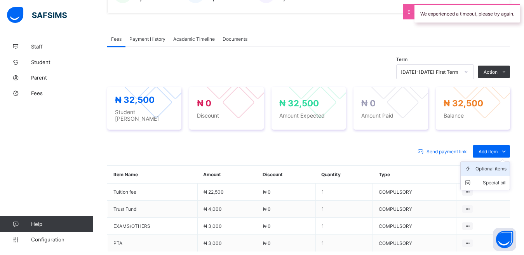
click at [502, 165] on div "Optional items" at bounding box center [491, 169] width 31 height 8
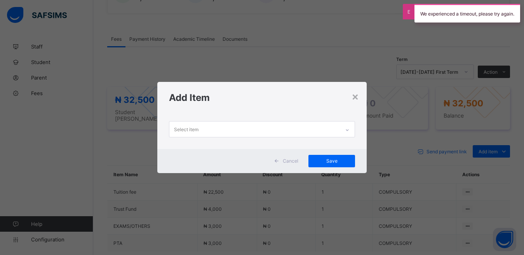
click at [274, 134] on div "Select item" at bounding box center [254, 129] width 171 height 15
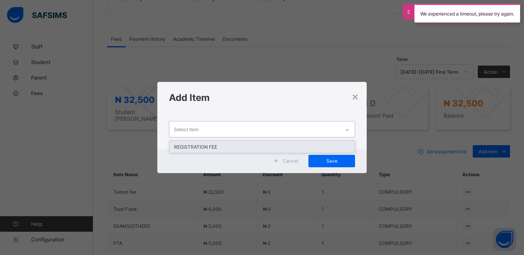
click at [264, 147] on div "REGISTRATION FEE" at bounding box center [262, 147] width 186 height 12
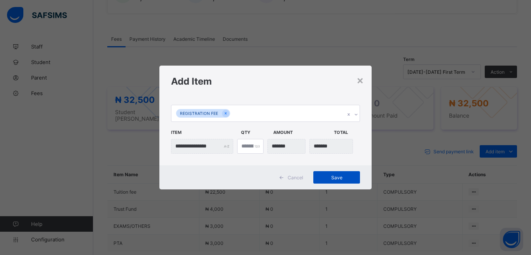
click at [336, 180] on span "Save" at bounding box center [336, 178] width 35 height 6
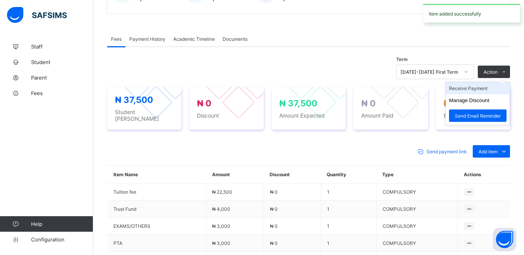
click at [483, 89] on li "Receive Payment" at bounding box center [478, 88] width 64 height 12
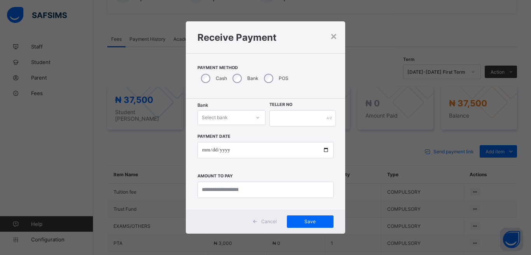
click at [244, 117] on div "Select bank" at bounding box center [224, 117] width 52 height 11
click at [241, 138] on div "Zenith Bank - Almanar edu & dev" at bounding box center [231, 138] width 67 height 18
click at [287, 120] on input "text" at bounding box center [302, 118] width 66 height 16
type input "*********"
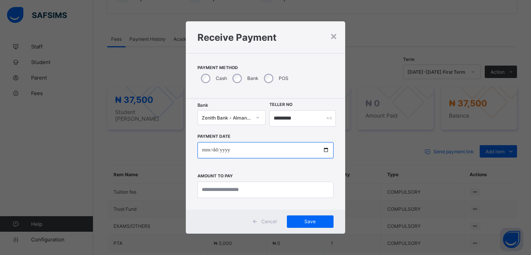
click at [326, 148] on input "date" at bounding box center [265, 150] width 136 height 16
type input "**********"
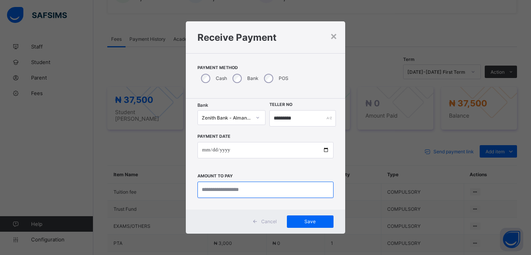
click at [244, 187] on input "currency" at bounding box center [265, 190] width 136 height 16
type input "********"
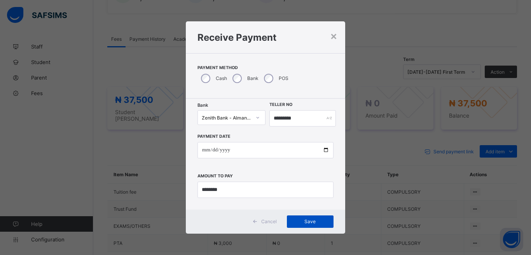
click at [306, 219] on span "Save" at bounding box center [310, 222] width 35 height 6
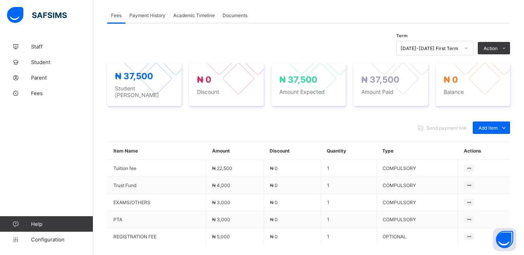
scroll to position [225, 0]
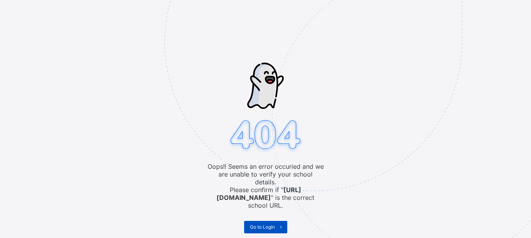
click at [266, 224] on span "Go to Login" at bounding box center [262, 227] width 25 height 6
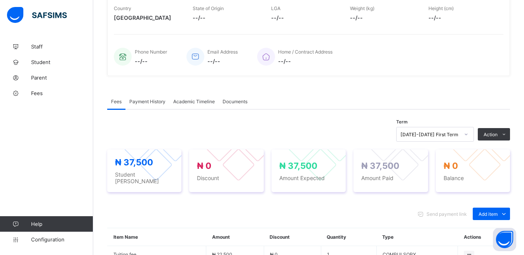
scroll to position [11, 0]
